Goal: Find specific page/section: Find specific page/section

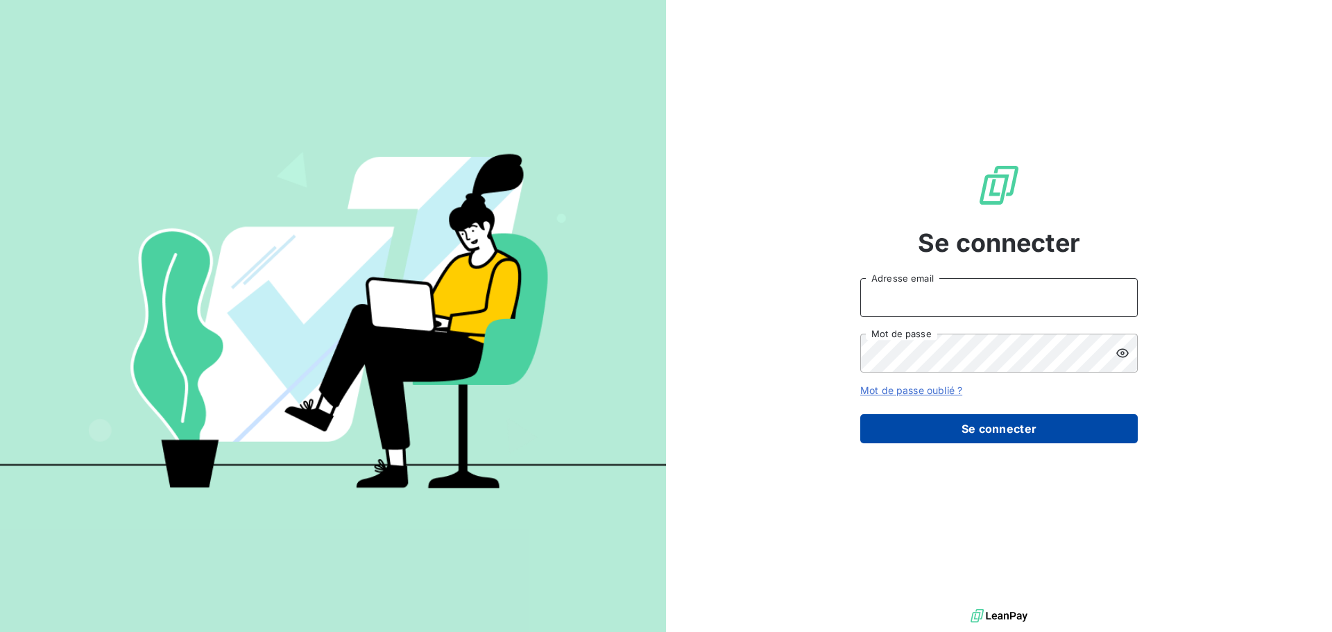
type input "[EMAIL_ADDRESS][DOMAIN_NAME]"
click at [1030, 427] on button "Se connecter" at bounding box center [999, 428] width 278 height 29
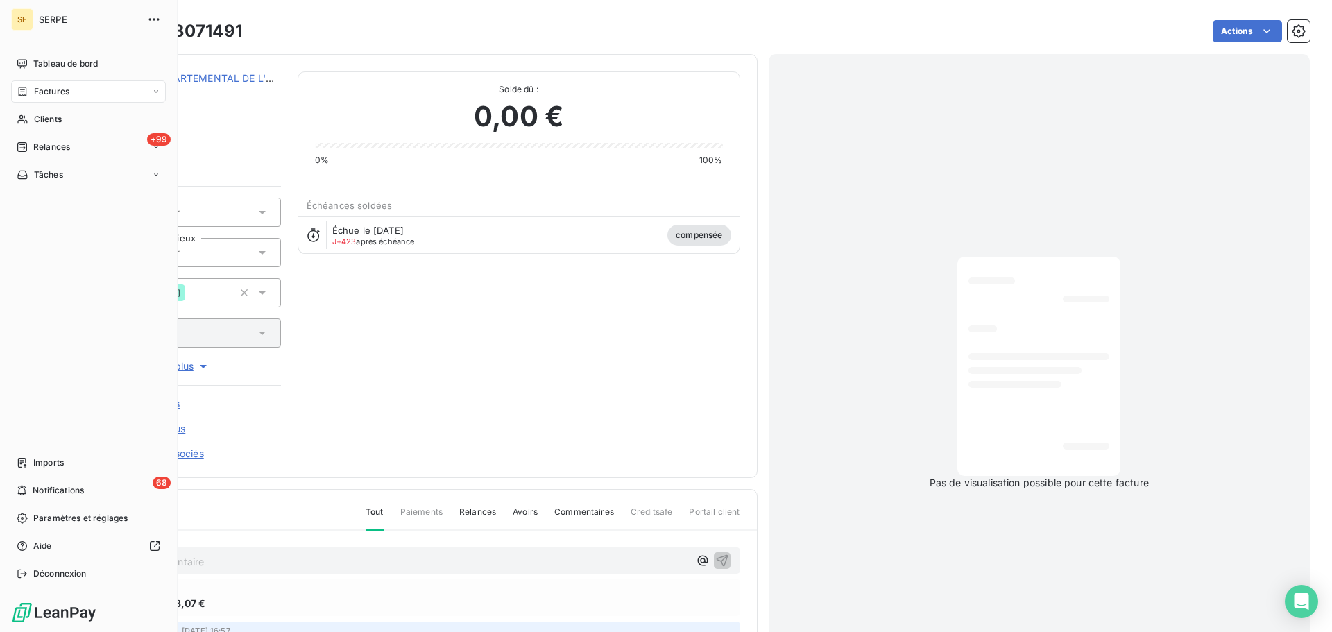
click at [65, 92] on span "Factures" at bounding box center [51, 91] width 35 height 12
click at [67, 121] on span "Factures" at bounding box center [50, 119] width 35 height 12
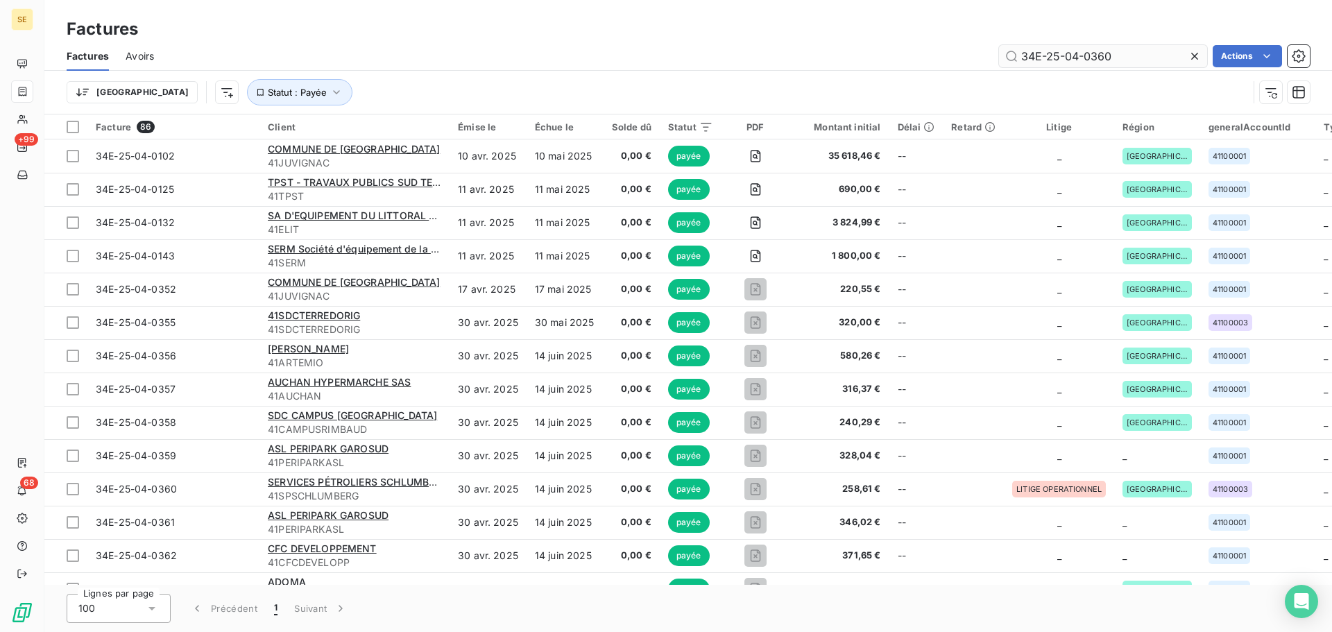
type input "34E-25-04-0360"
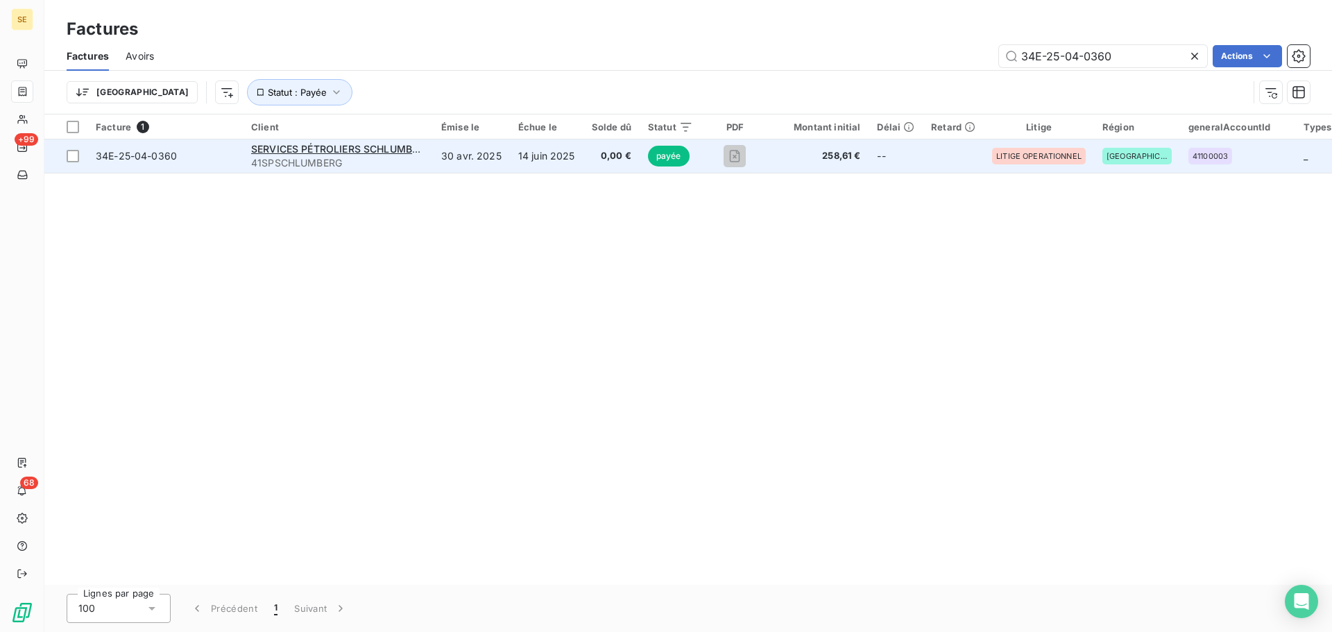
click at [133, 155] on span "34E-25-04-0360" at bounding box center [136, 156] width 81 height 12
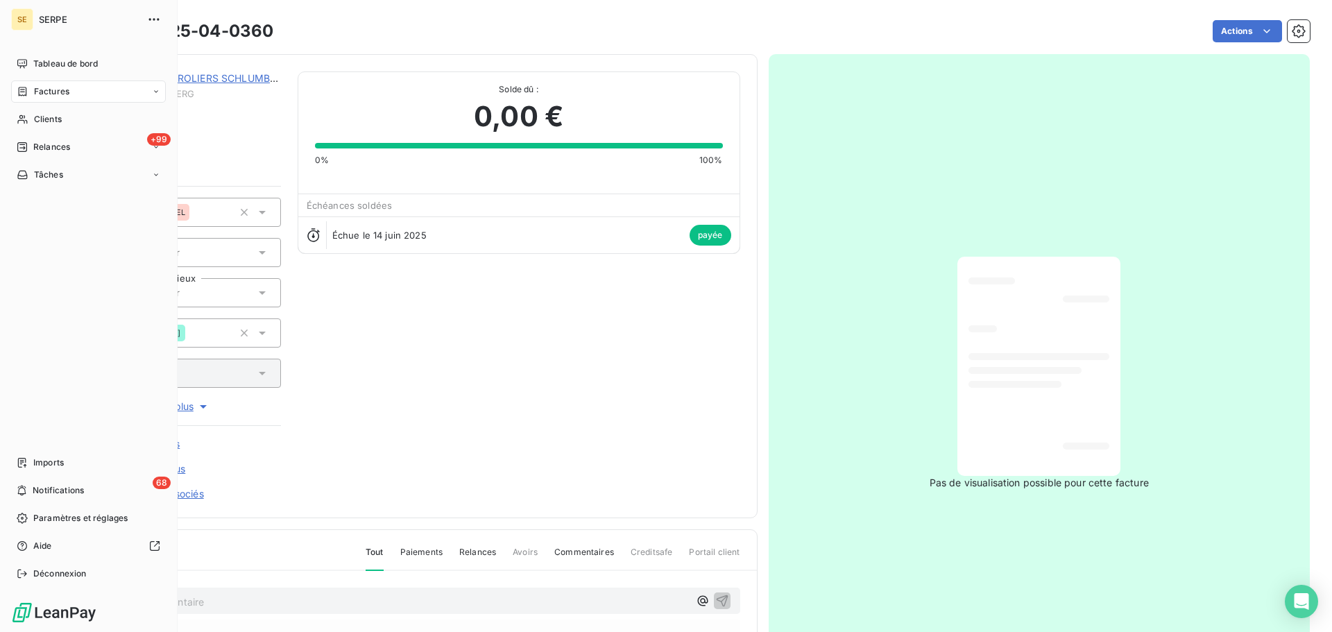
click at [59, 92] on span "Factures" at bounding box center [51, 91] width 35 height 12
click at [114, 92] on div "Factures" at bounding box center [88, 91] width 155 height 22
click at [65, 119] on span "Factures" at bounding box center [50, 119] width 35 height 12
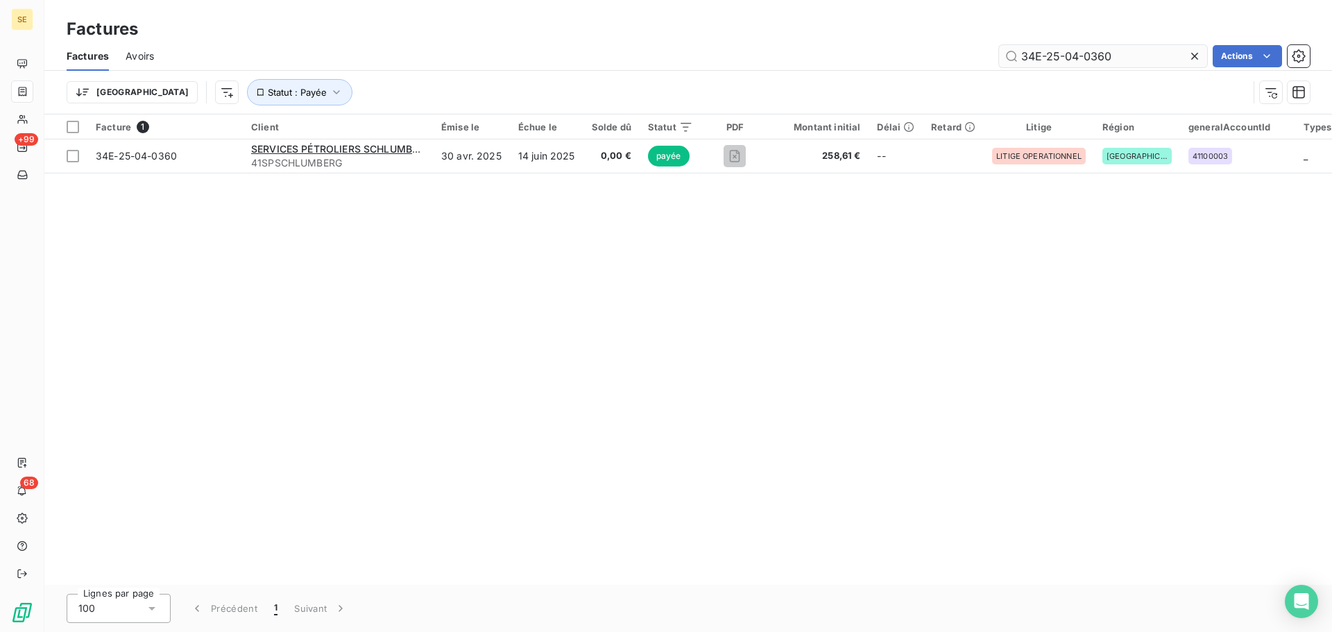
click at [1119, 57] on input "34E-25-04-0360" at bounding box center [1103, 56] width 208 height 22
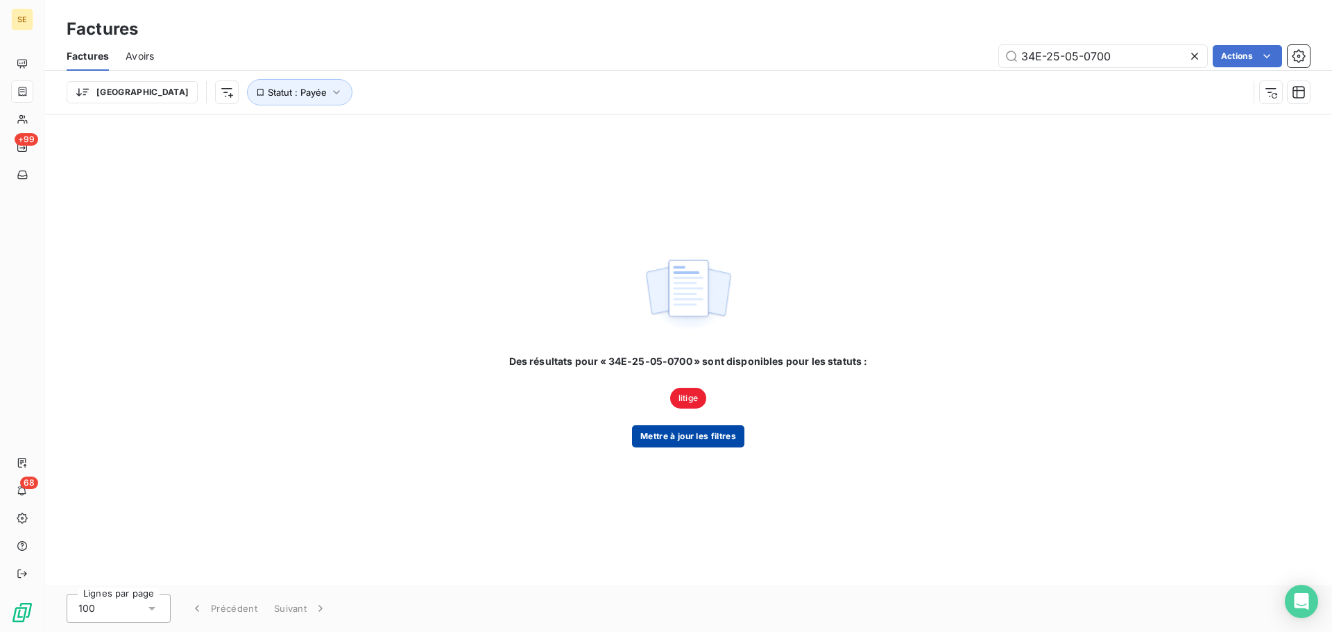
type input "34E-25-05-0700"
click at [686, 439] on button "Mettre à jour les filtres" at bounding box center [688, 436] width 112 height 22
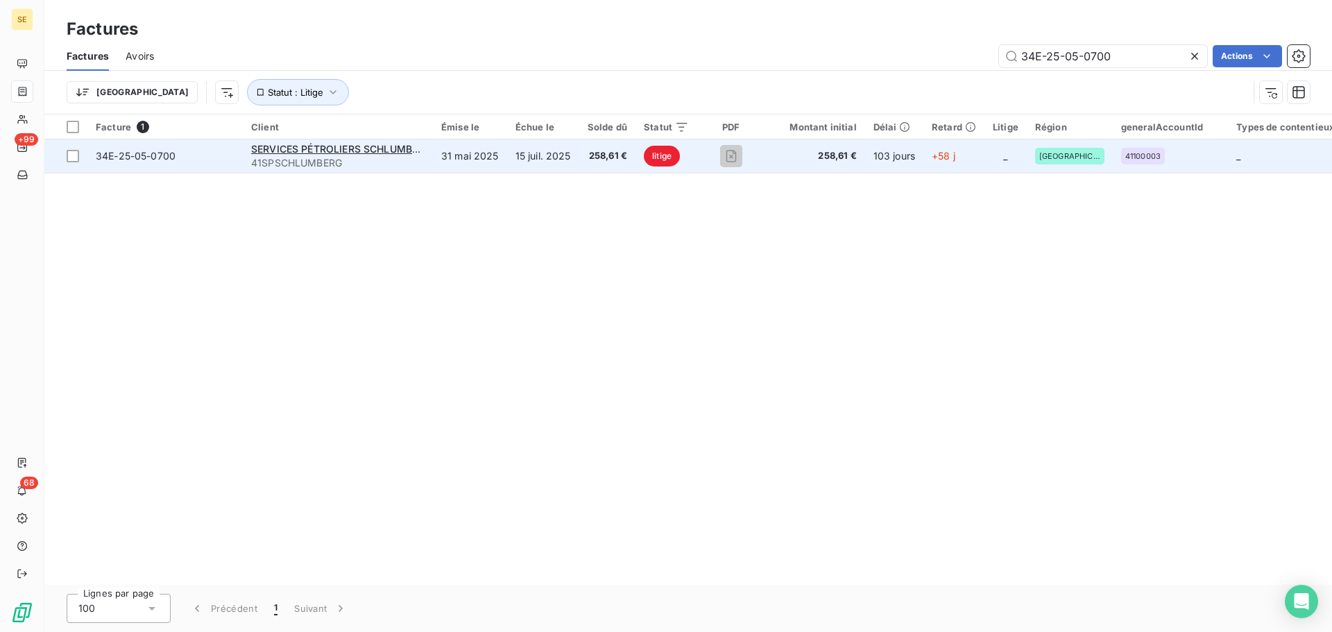
click at [132, 153] on span "34E-25-05-0700" at bounding box center [136, 156] width 80 height 12
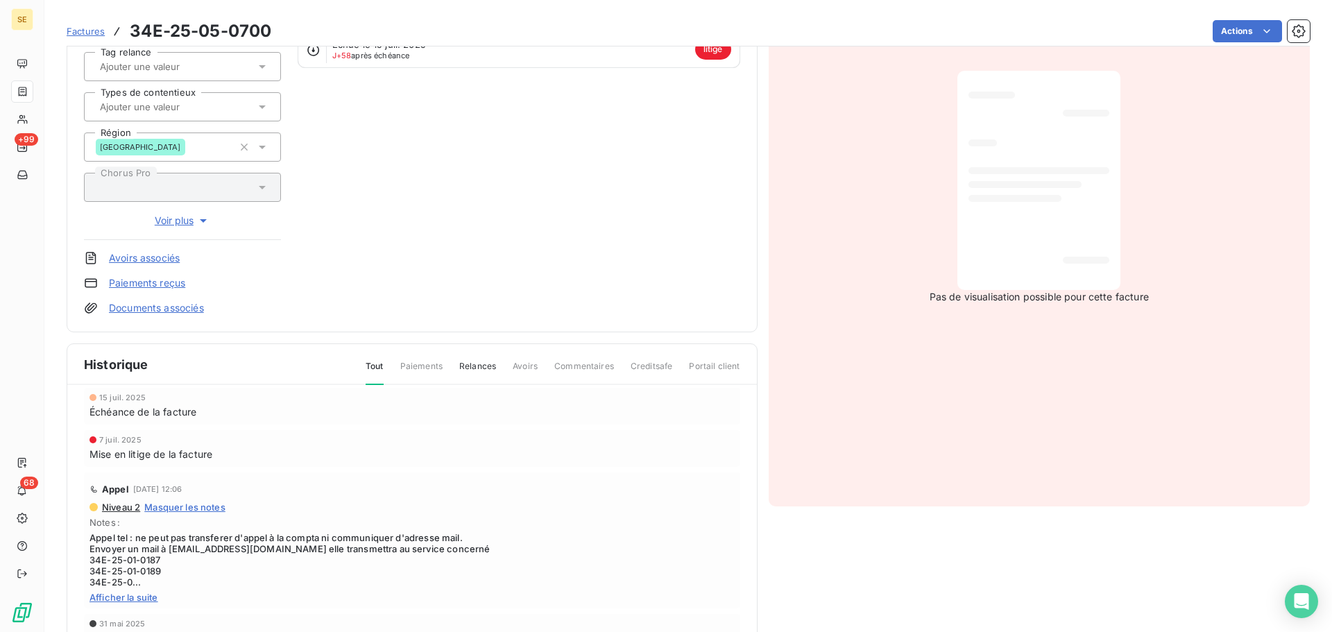
scroll to position [210, 0]
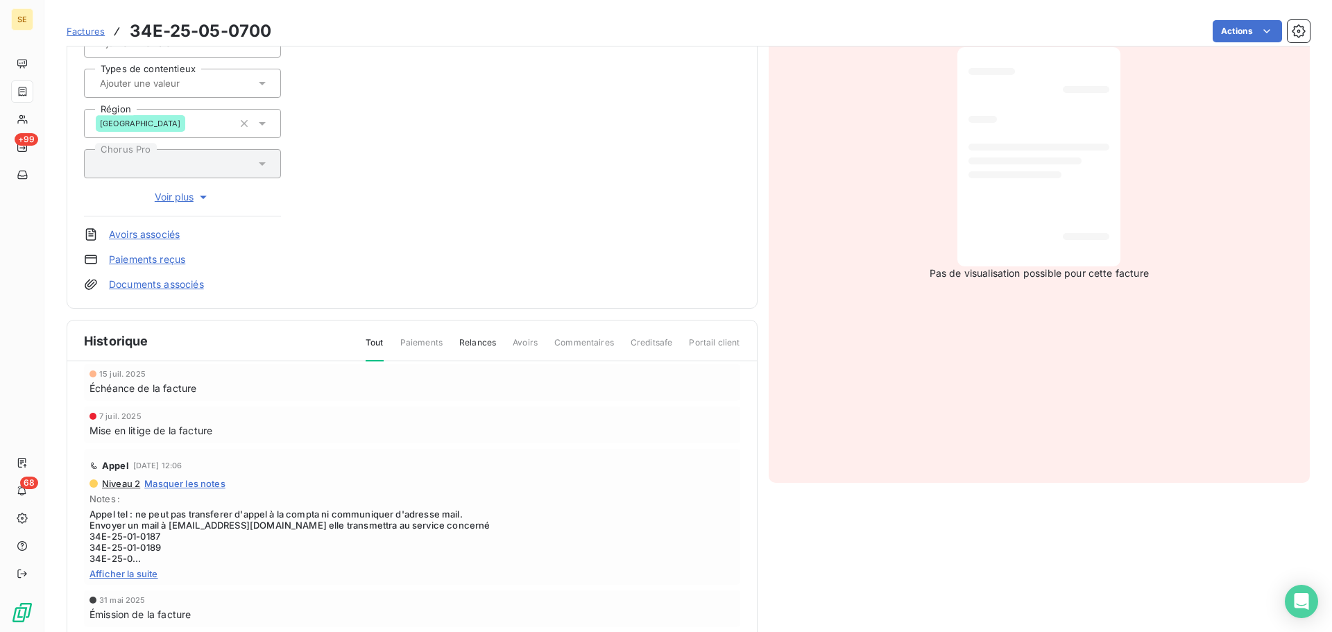
click at [120, 574] on span "Afficher la suite" at bounding box center [411, 573] width 645 height 11
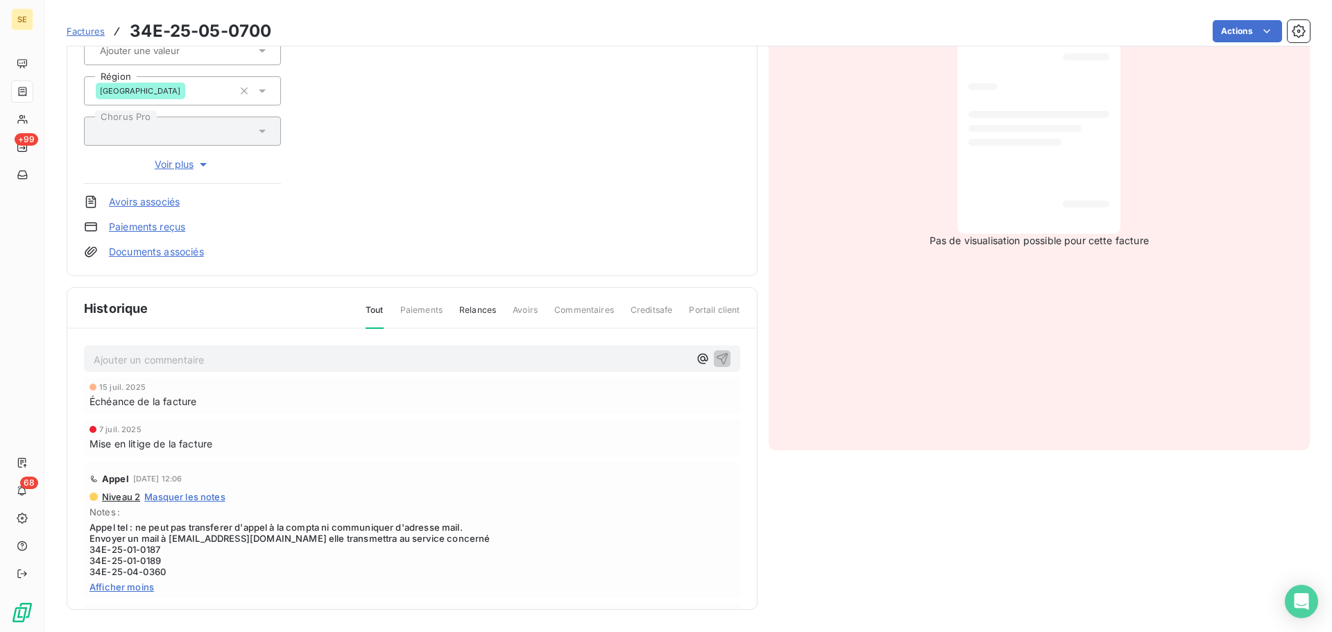
scroll to position [0, 0]
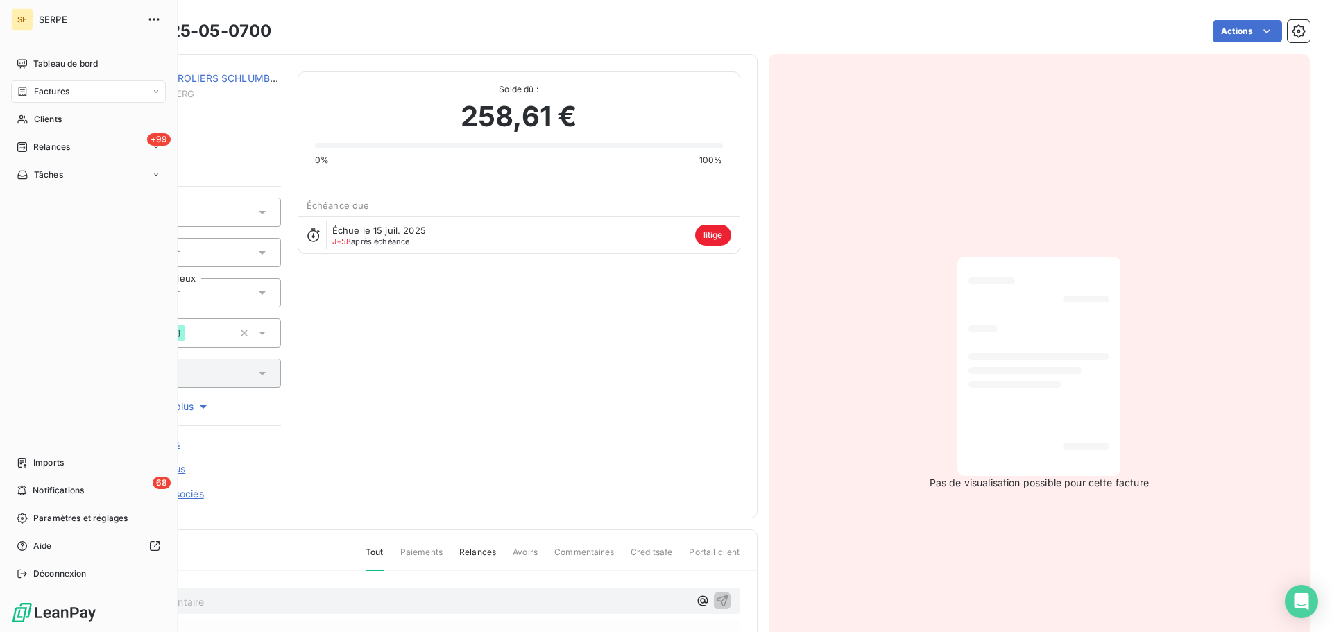
click at [66, 89] on span "Factures" at bounding box center [51, 91] width 35 height 12
click at [65, 120] on span "Factures" at bounding box center [50, 119] width 35 height 12
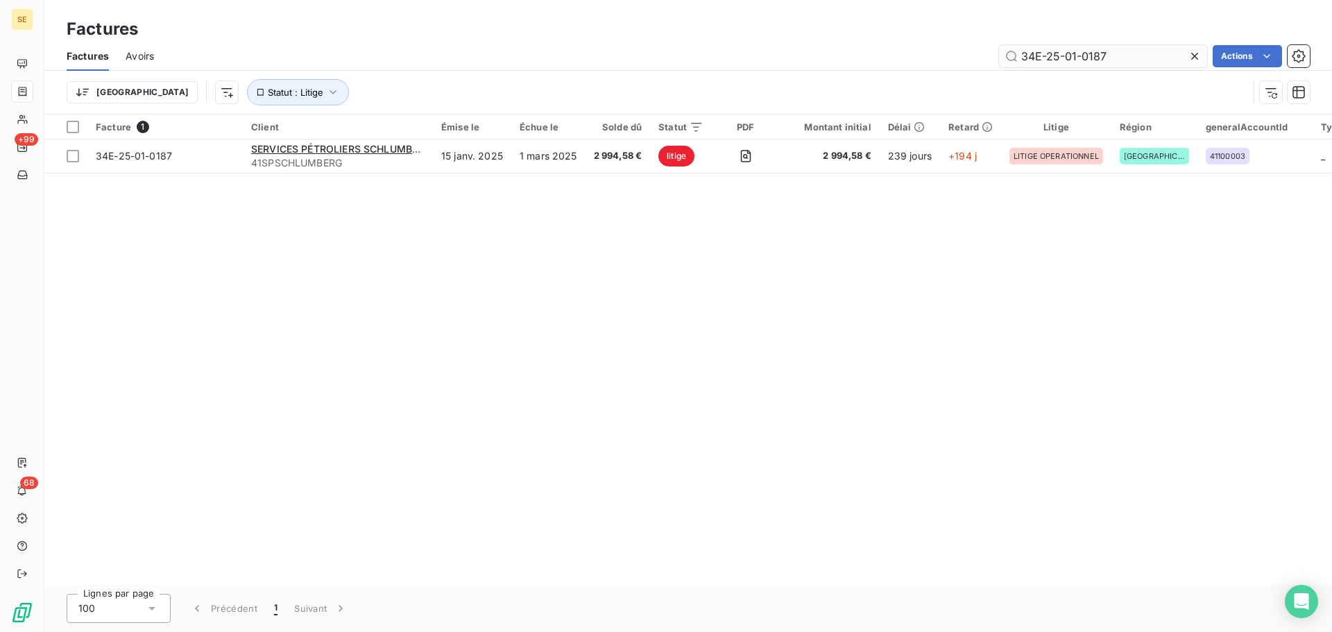
type input "34E-25-01-0187"
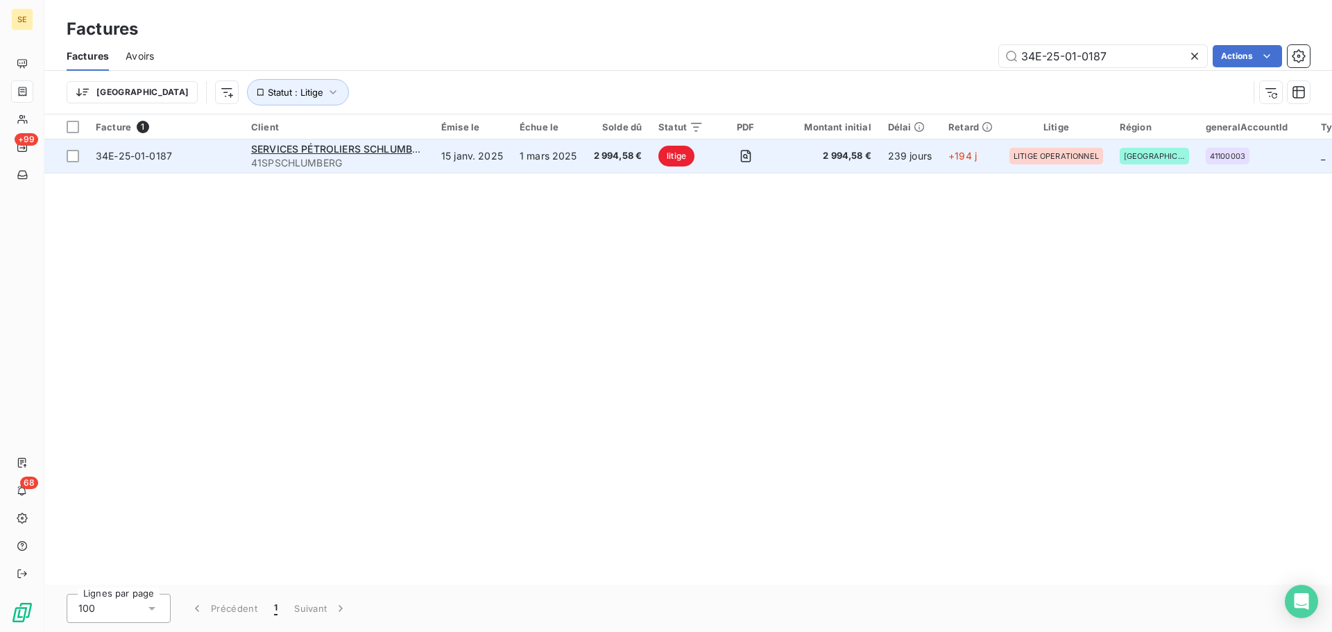
click at [139, 159] on span "34E-25-01-0187" at bounding box center [134, 156] width 76 height 12
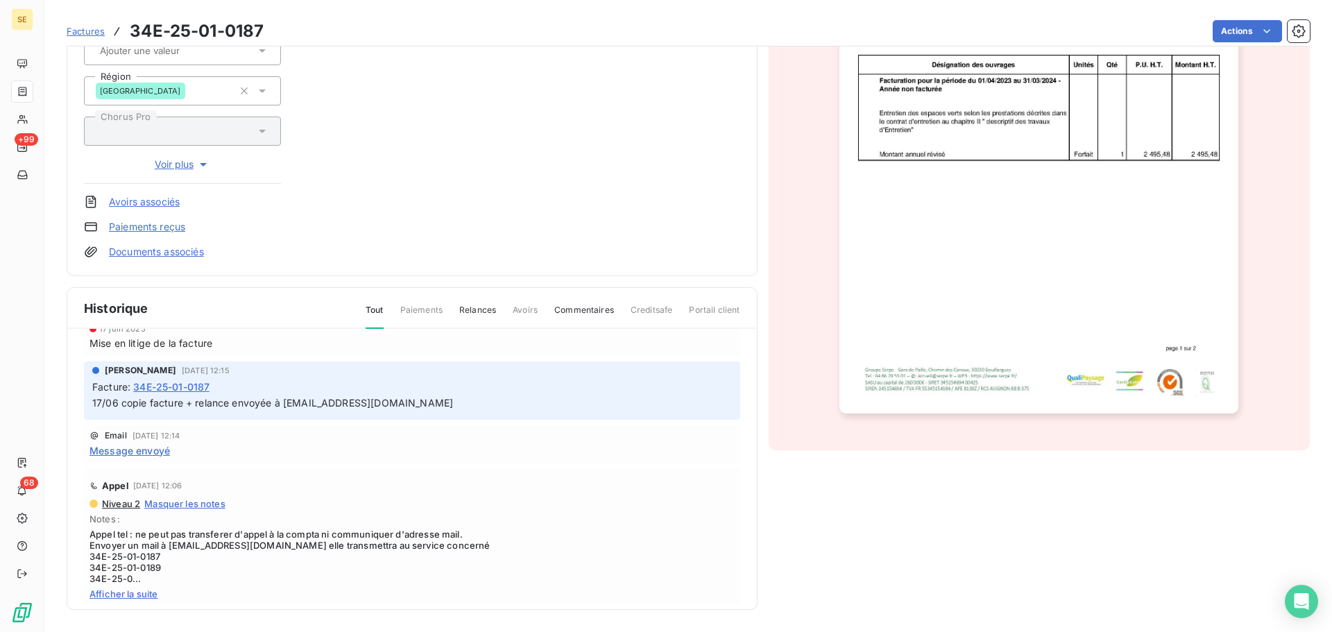
scroll to position [208, 0]
